Goal: Task Accomplishment & Management: Use online tool/utility

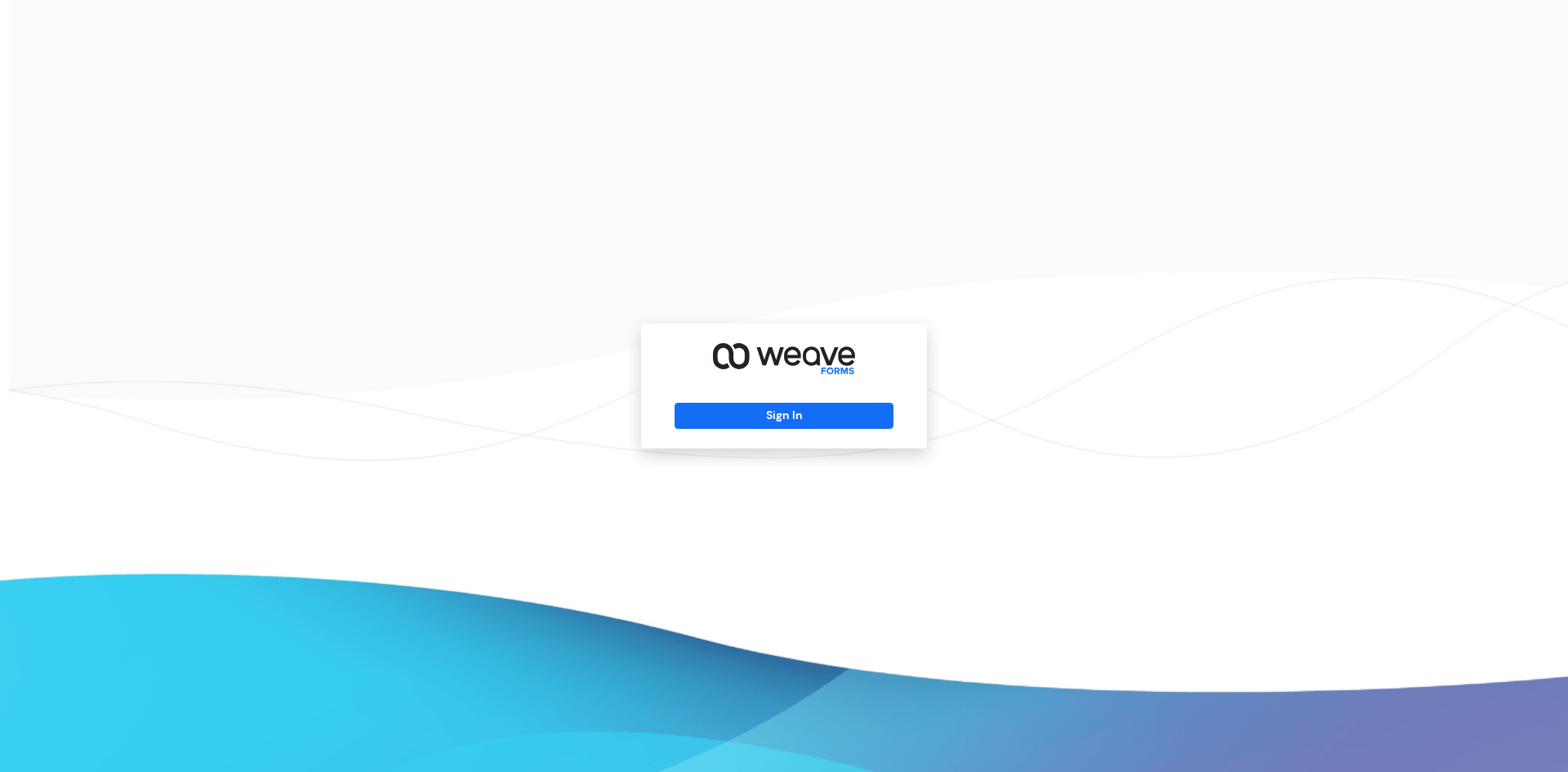
click at [708, 399] on div "Sign In" at bounding box center [783, 386] width 285 height 125
click at [710, 421] on button "Sign In" at bounding box center [784, 416] width 218 height 27
